Goal: Task Accomplishment & Management: Use online tool/utility

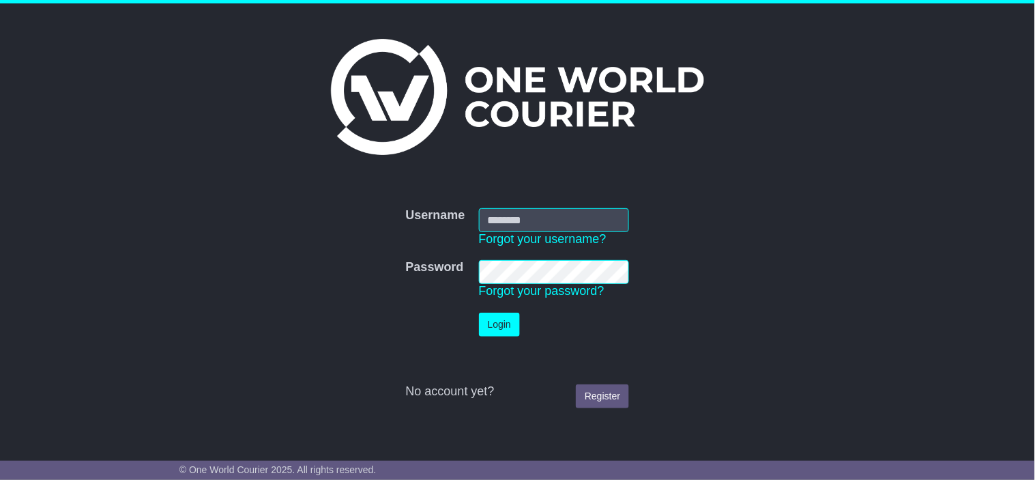
click at [0, 479] on nordpass-portal at bounding box center [0, 480] width 0 height 0
type input "**********"
